Goal: Task Accomplishment & Management: Complete application form

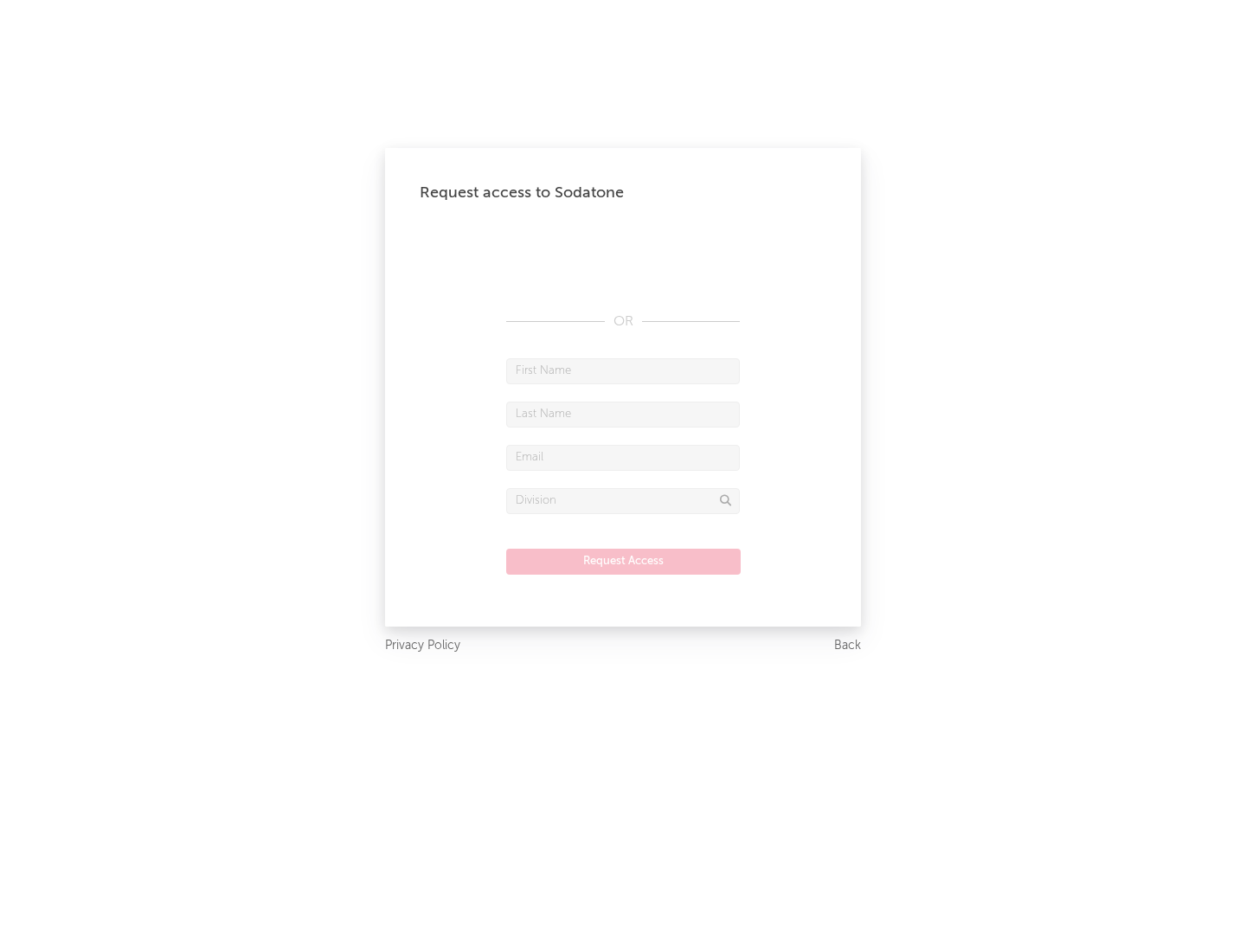
click at [623, 370] on input "text" at bounding box center [623, 370] width 233 height 26
type input "[PERSON_NAME]"
click at [623, 414] on input "text" at bounding box center [623, 414] width 233 height 26
type input "[PERSON_NAME]"
click at [623, 457] on input "text" at bounding box center [623, 457] width 233 height 26
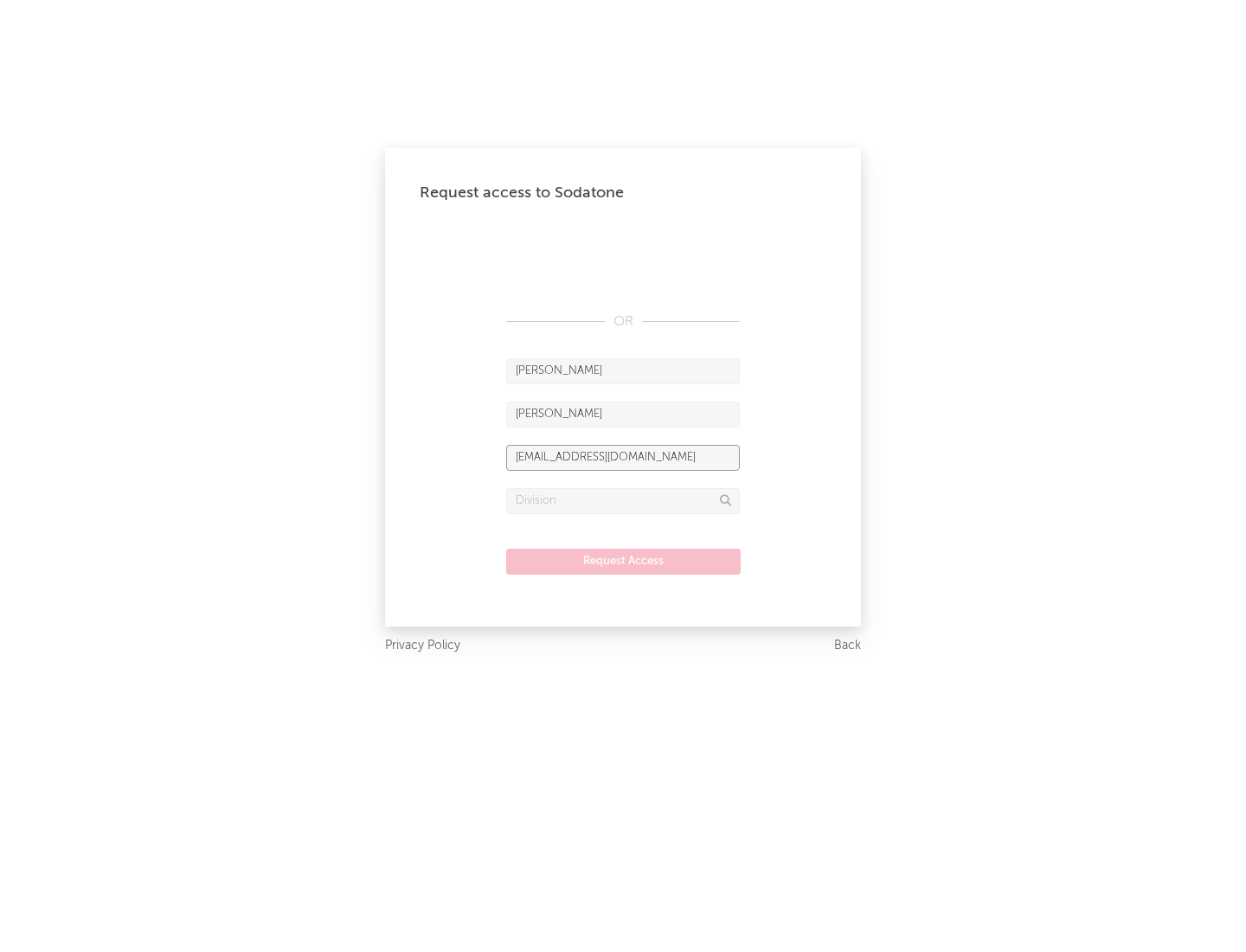
type input "[EMAIL_ADDRESS][DOMAIN_NAME]"
click at [623, 500] on input "text" at bounding box center [623, 501] width 233 height 26
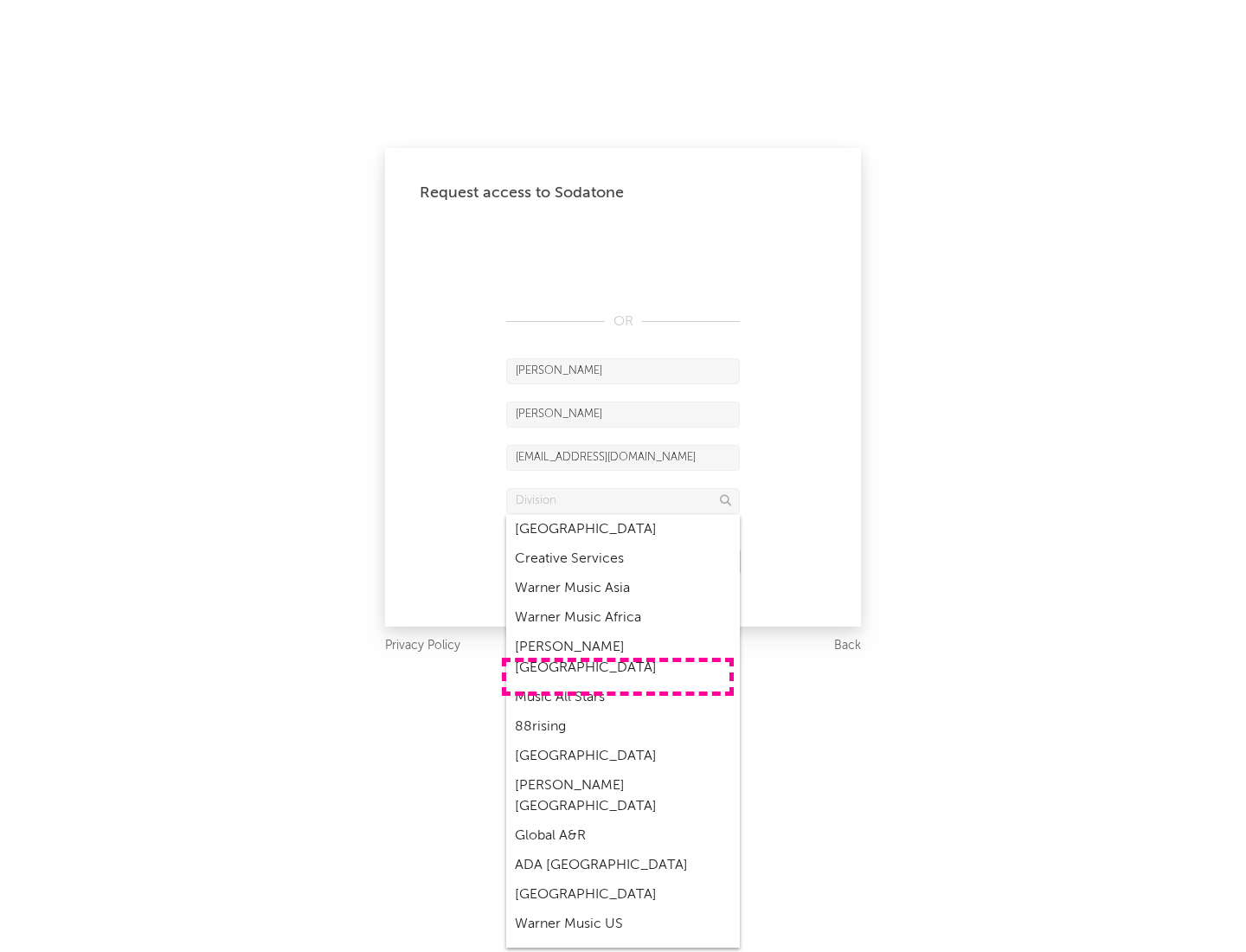
click at [617, 683] on div "Music All Stars" at bounding box center [623, 697] width 233 height 29
type input "Music All Stars"
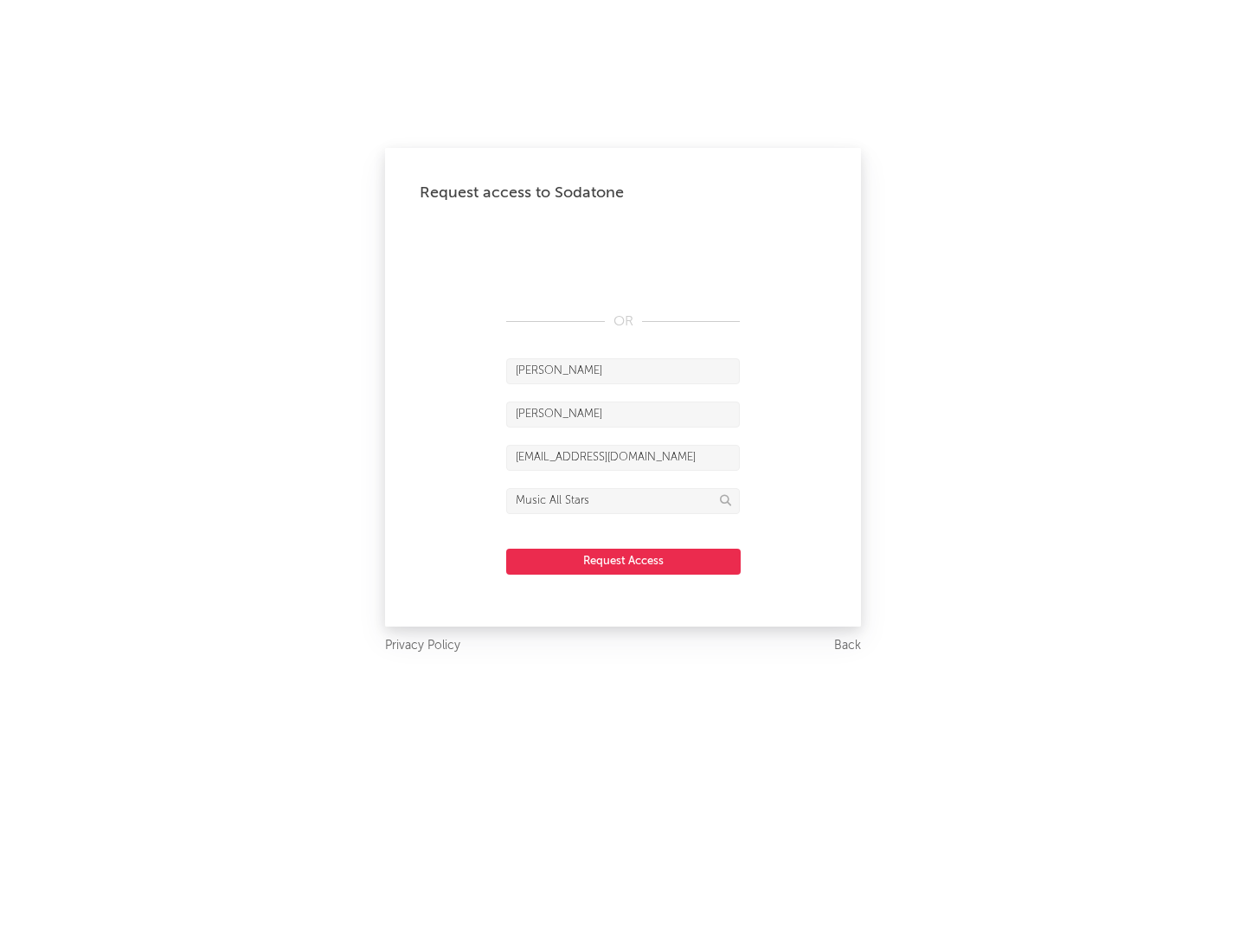
click at [623, 560] on button "Request Access" at bounding box center [623, 561] width 234 height 26
